Goal: Check status

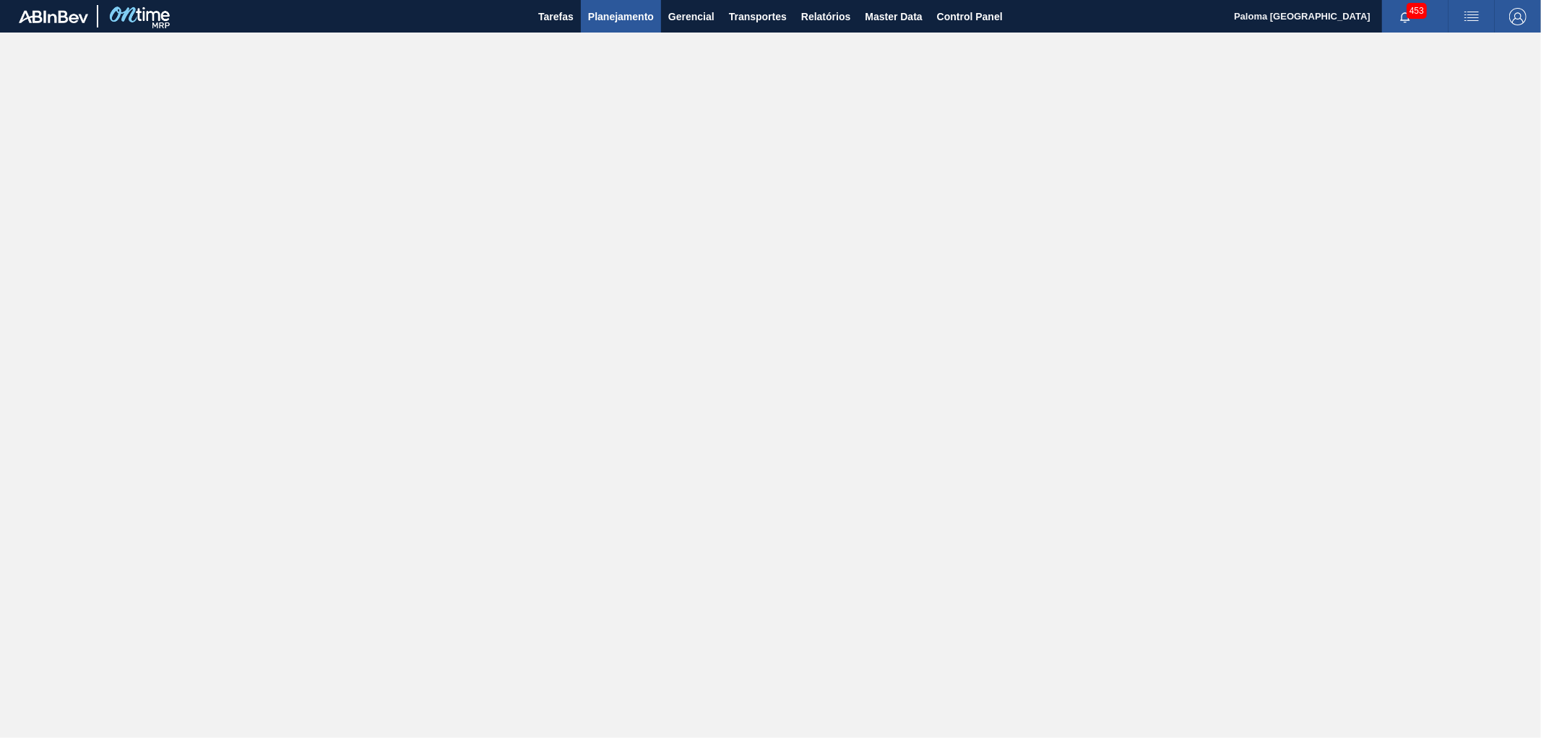
click at [634, 6] on button "Planejamento" at bounding box center [621, 16] width 80 height 33
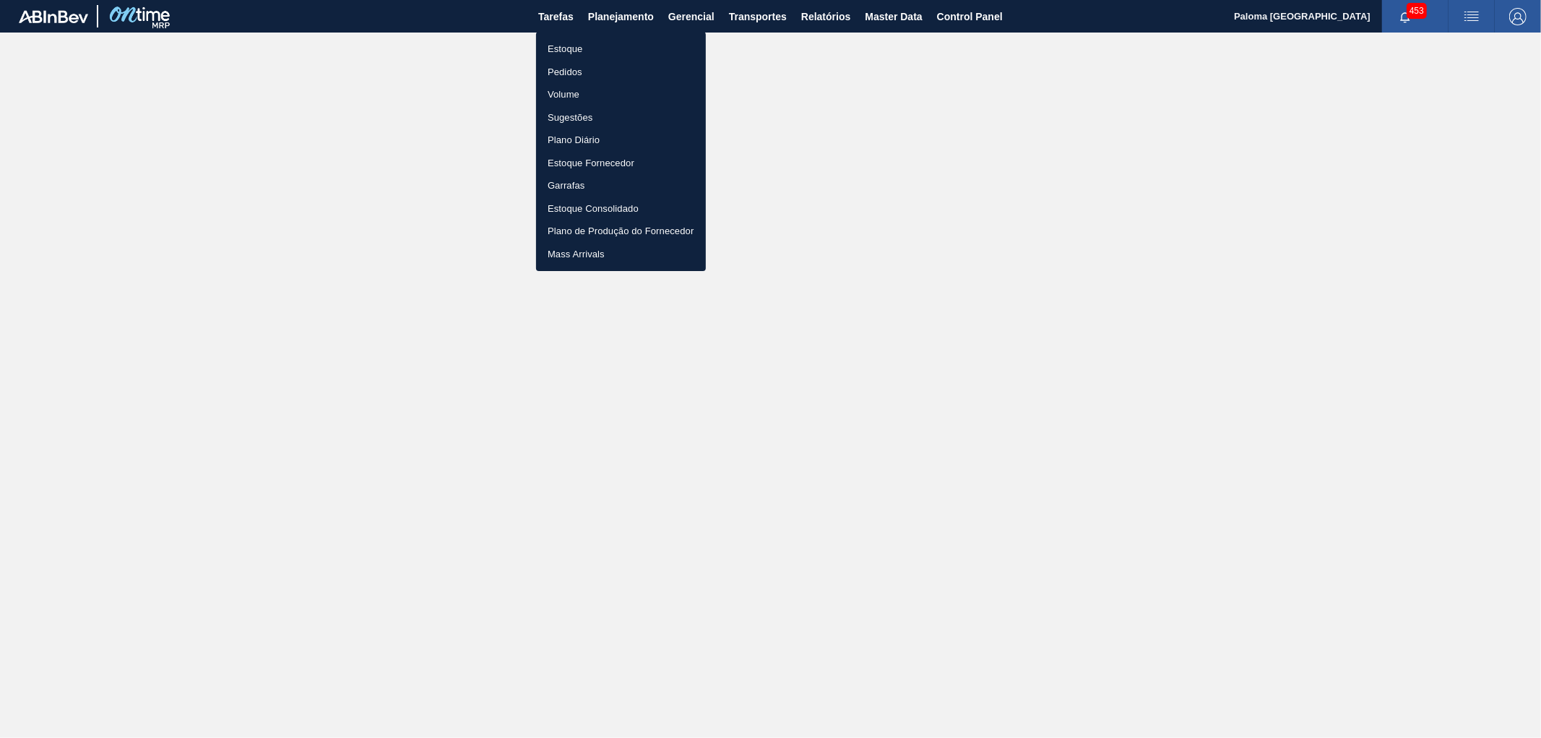
click at [585, 46] on li "Estoque" at bounding box center [621, 49] width 170 height 23
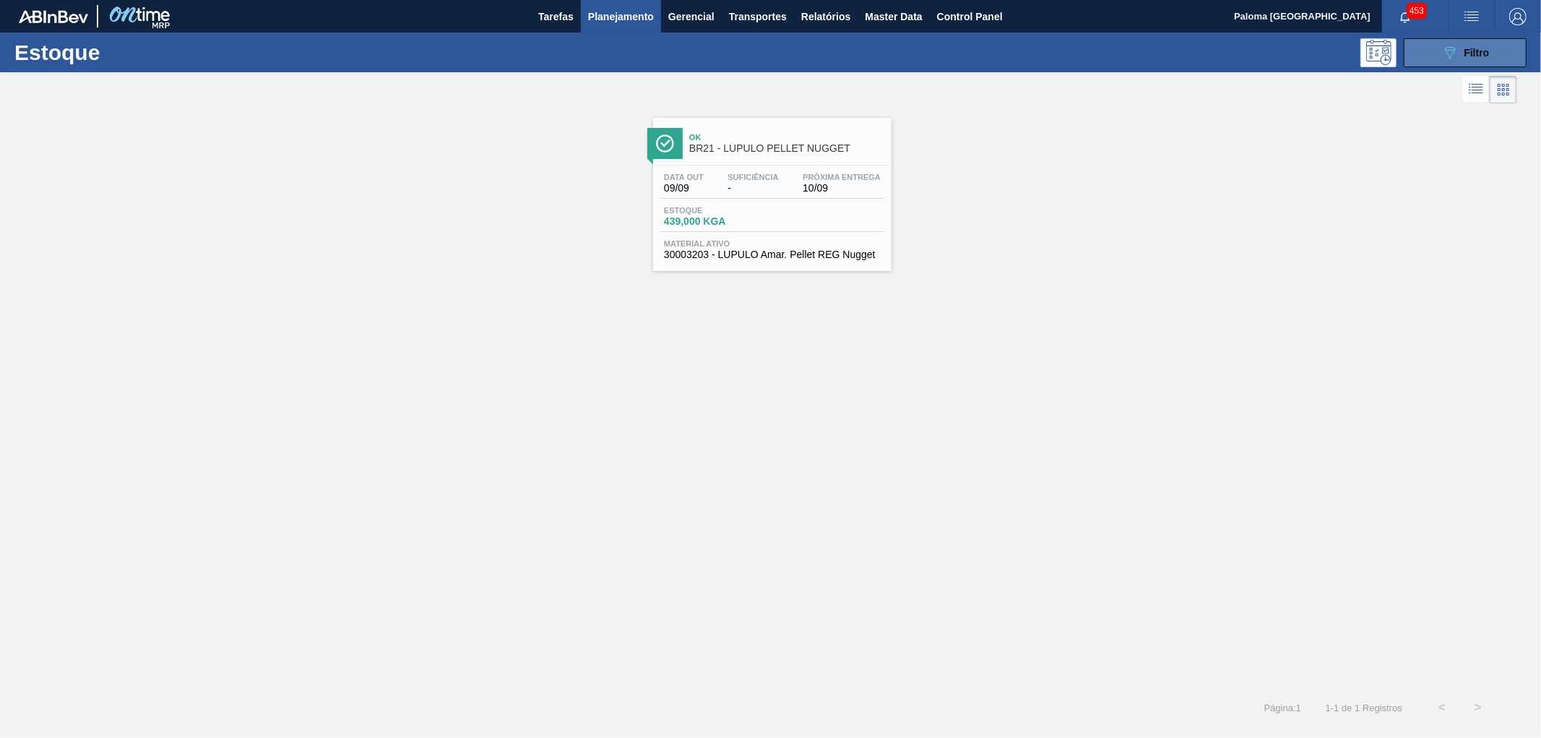
click at [1472, 59] on div "089F7B8B-B2A5-4AFE-B5C0-19BA573D28AC Filtro" at bounding box center [1465, 52] width 48 height 17
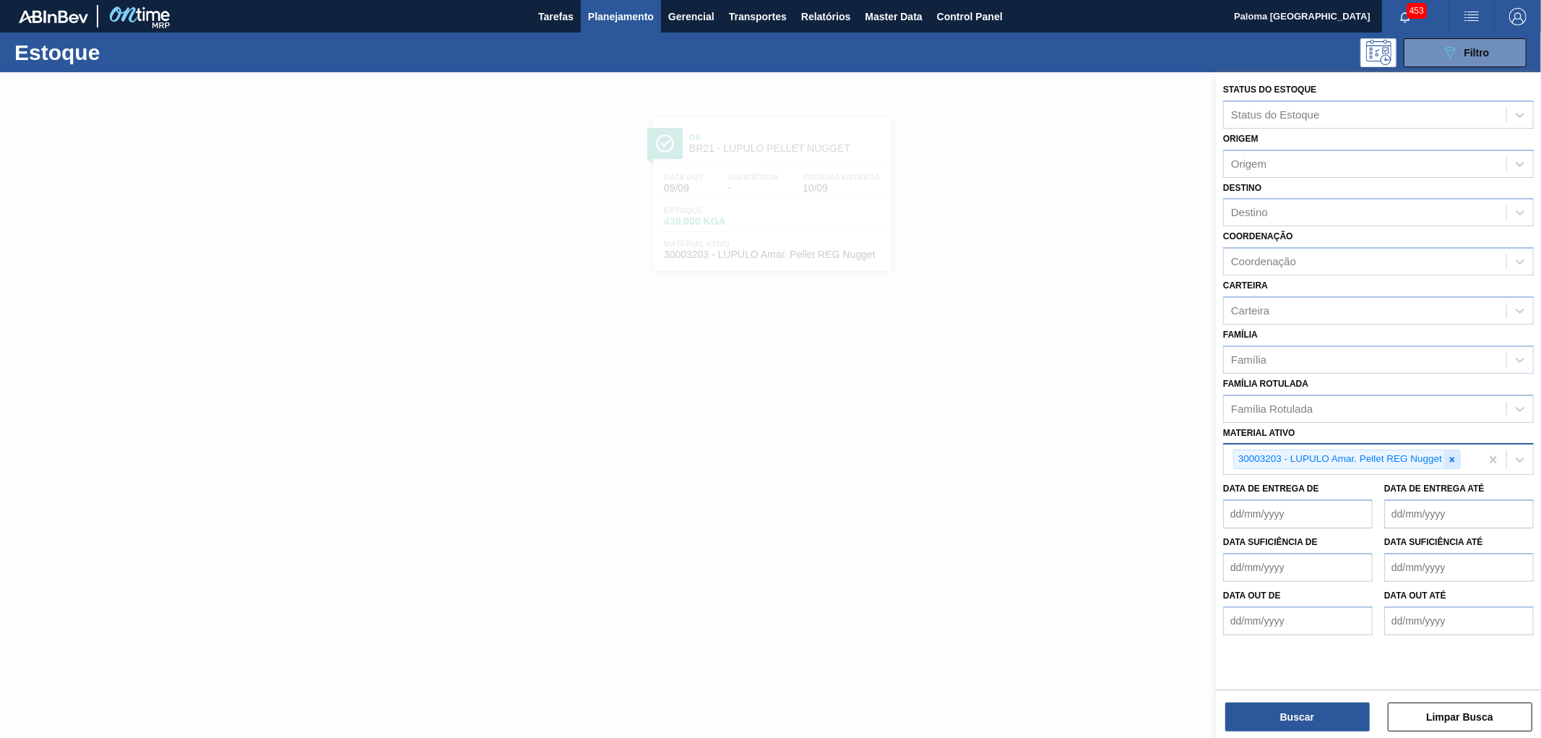
click at [1448, 454] on icon at bounding box center [1452, 459] width 10 height 10
click at [1267, 452] on div "Material ativo" at bounding box center [1263, 458] width 64 height 12
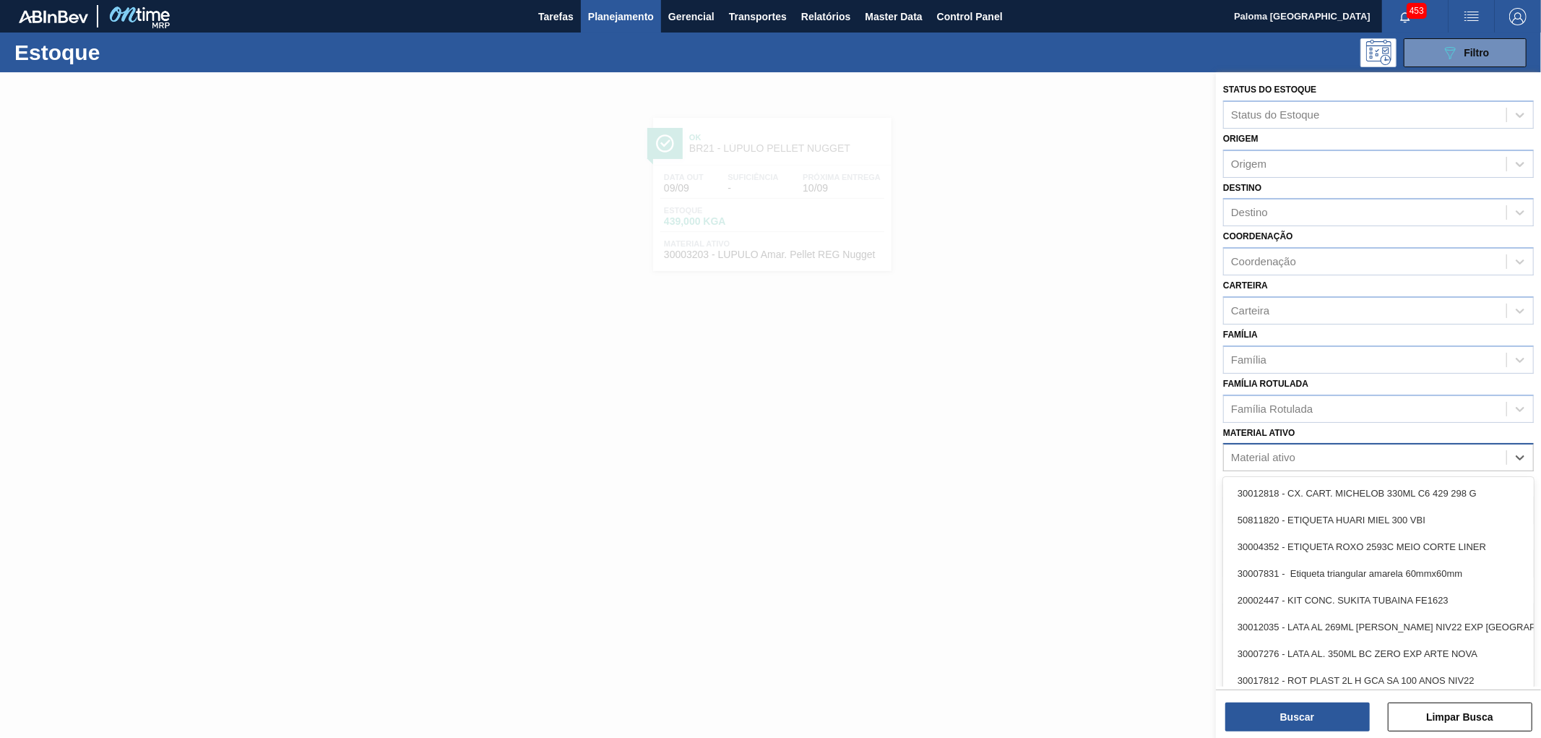
paste ativo "20005451"
type ativo "20005451"
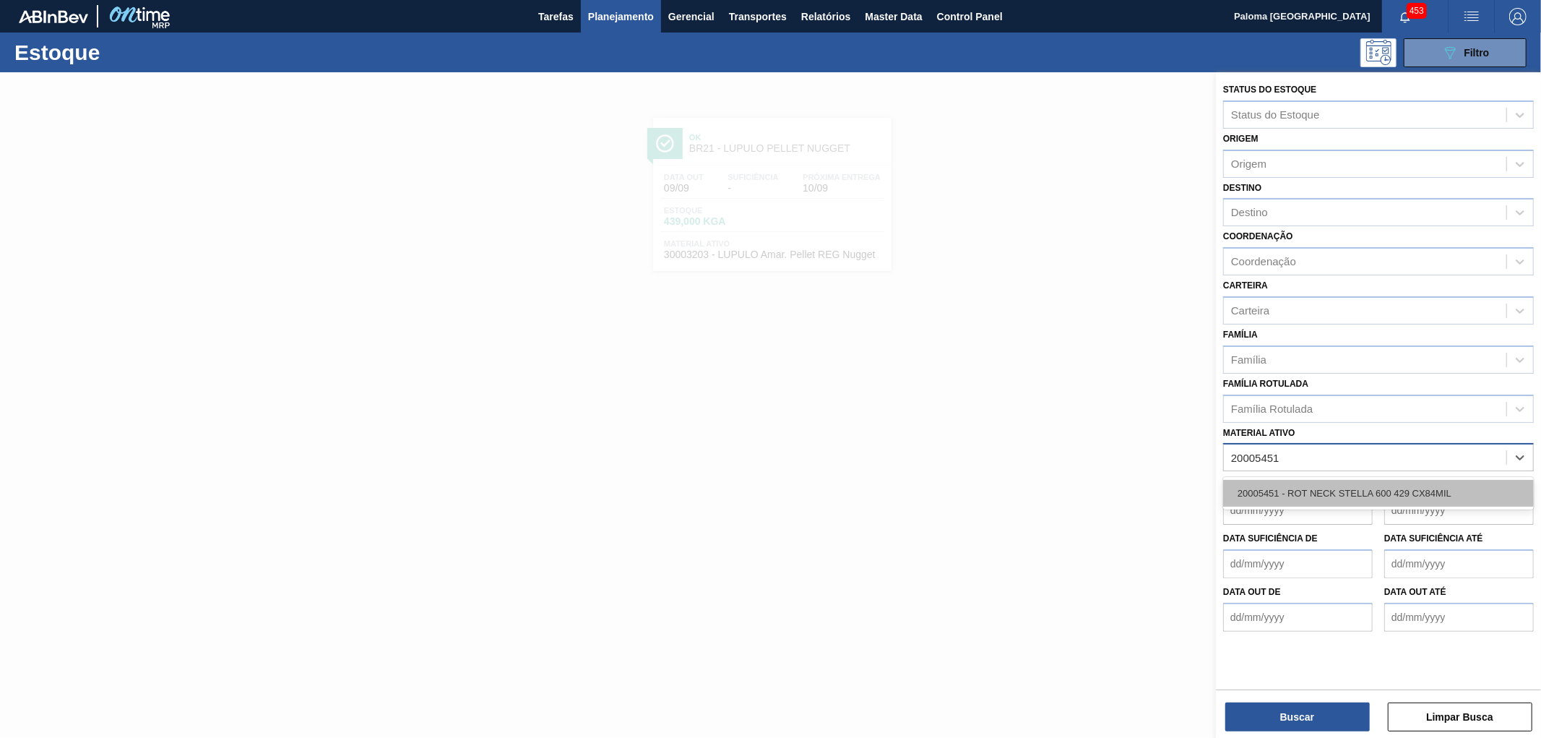
click at [1280, 485] on div "20005451 - ROT NECK STELLA 600 429 CX84MIL" at bounding box center [1378, 493] width 311 height 27
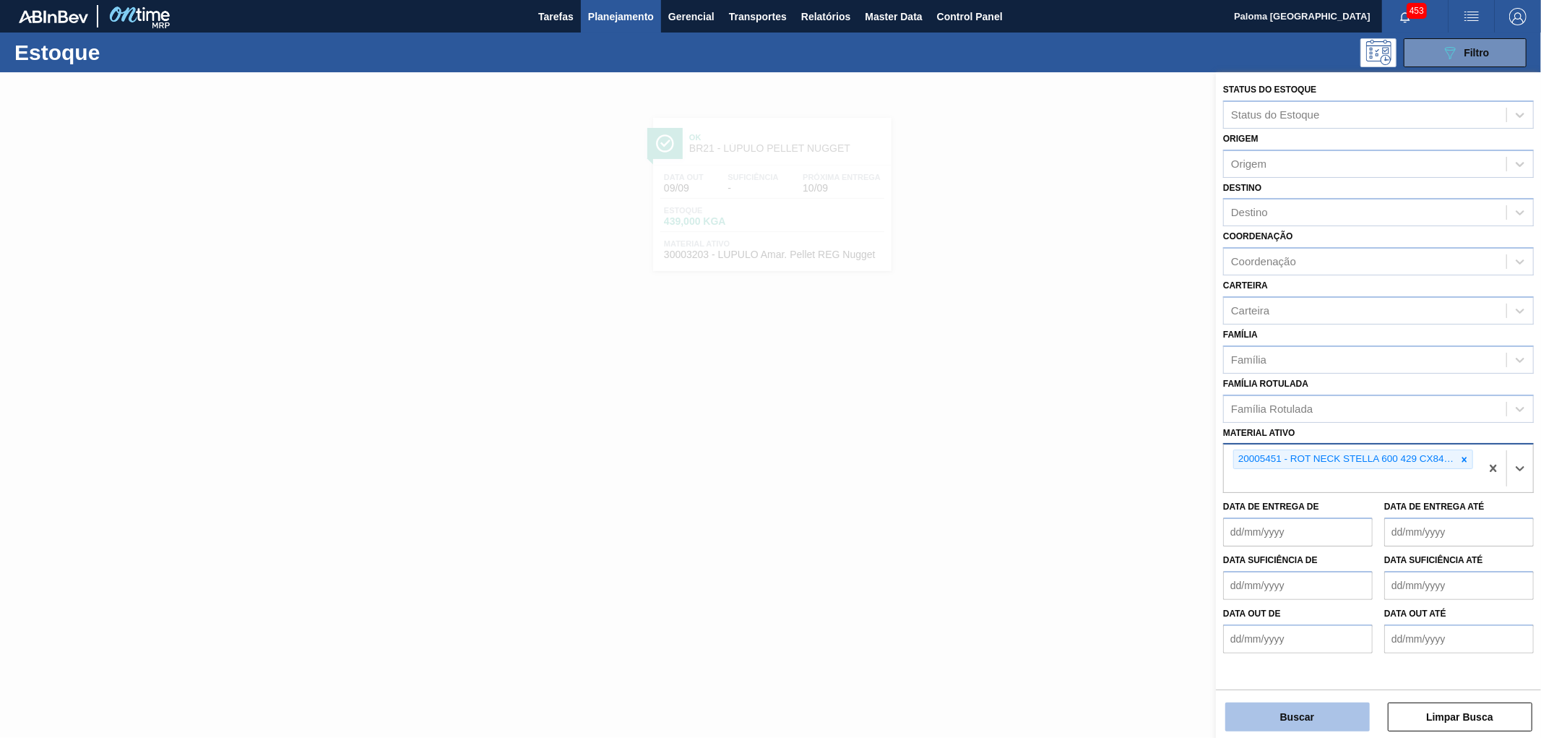
click at [1256, 725] on button "Buscar" at bounding box center [1297, 716] width 144 height 29
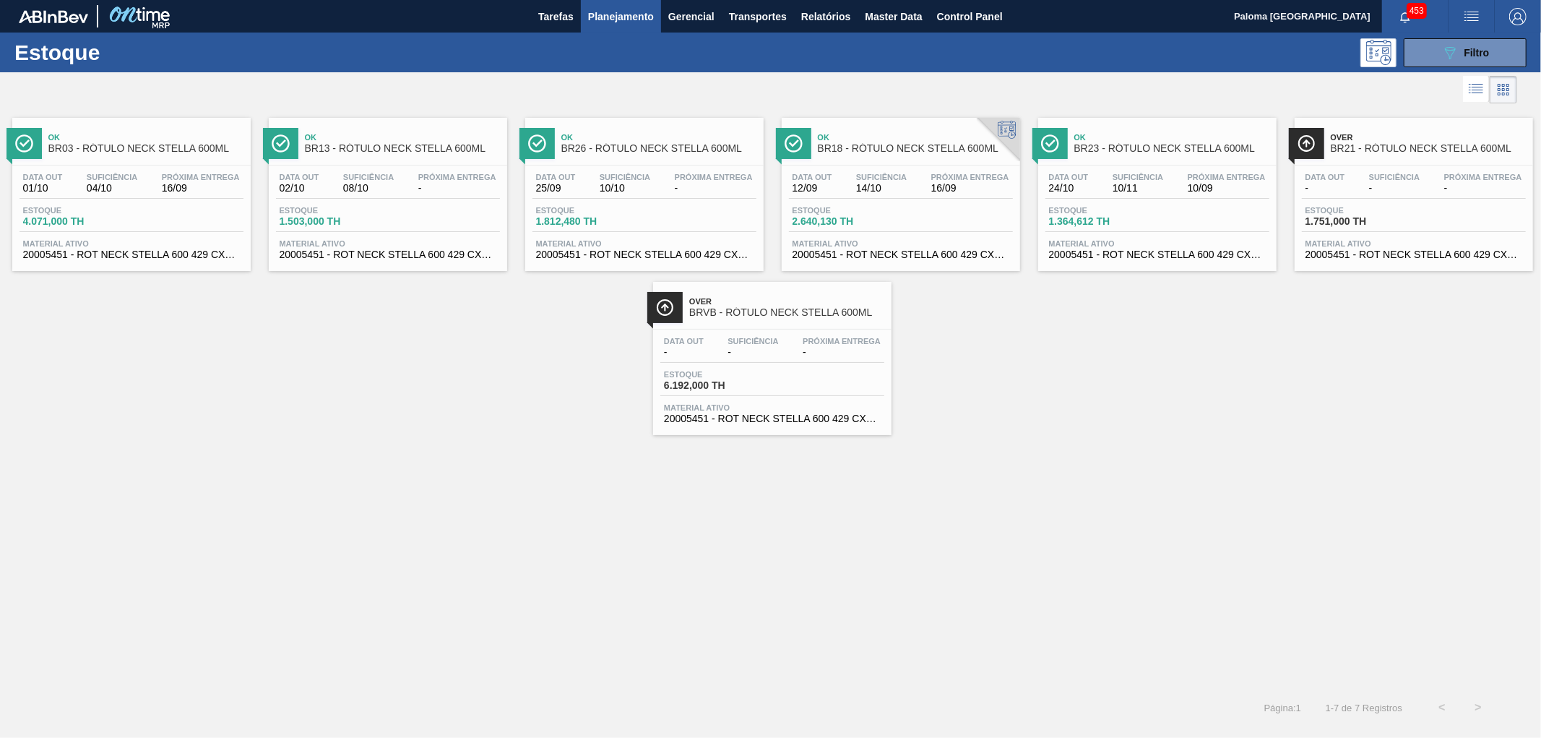
click at [692, 170] on div "Data out 25/09 Suficiência 10/10 Próxima Entrega - Estoque 1.812,480 TH Materia…" at bounding box center [644, 214] width 238 height 98
